Goal: Use online tool/utility: Utilize a website feature to perform a specific function

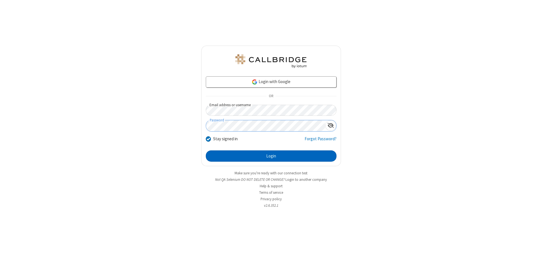
click at [271, 156] on button "Login" at bounding box center [271, 156] width 131 height 11
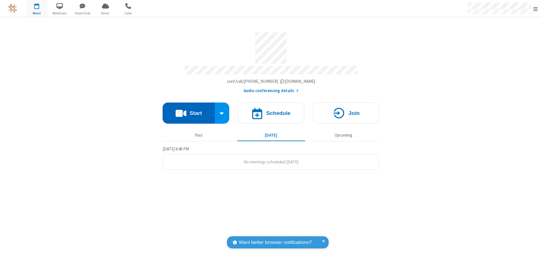
click at [188, 111] on button "Start" at bounding box center [188, 113] width 52 height 21
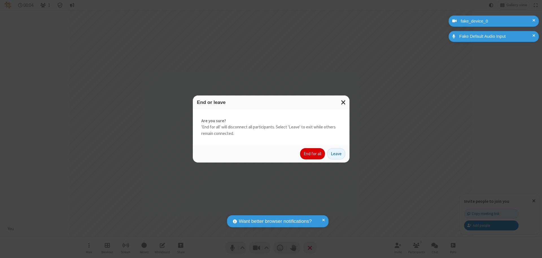
click at [313, 154] on button "End for all" at bounding box center [312, 153] width 25 height 11
